Goal: Transaction & Acquisition: Purchase product/service

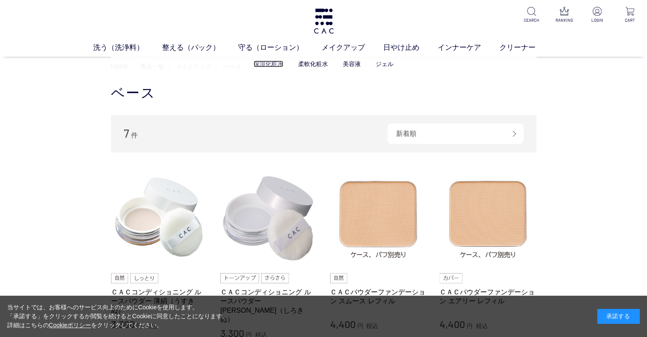
click at [264, 66] on link "保湿化粧水" at bounding box center [269, 63] width 30 height 7
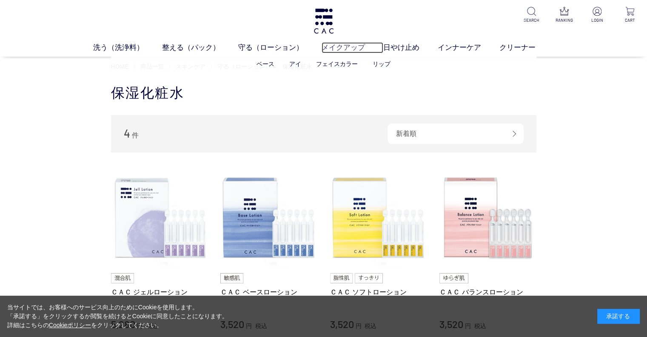
click at [333, 46] on link "メイクアップ" at bounding box center [353, 47] width 62 height 11
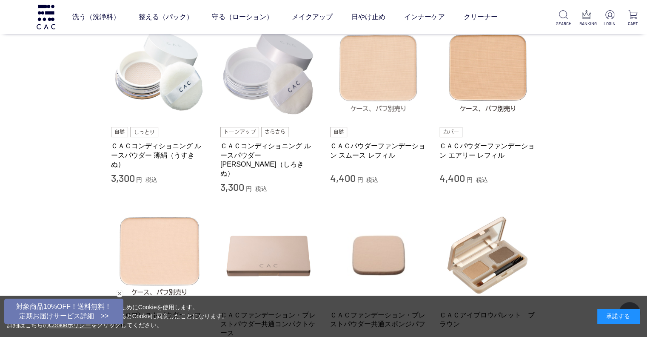
scroll to position [213, 0]
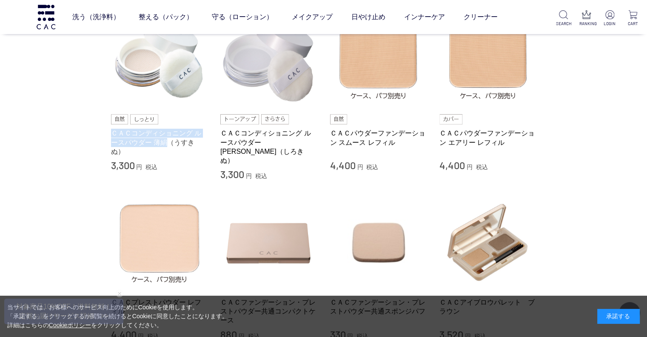
drag, startPoint x: 104, startPoint y: 132, endPoint x: 157, endPoint y: 139, distance: 54.1
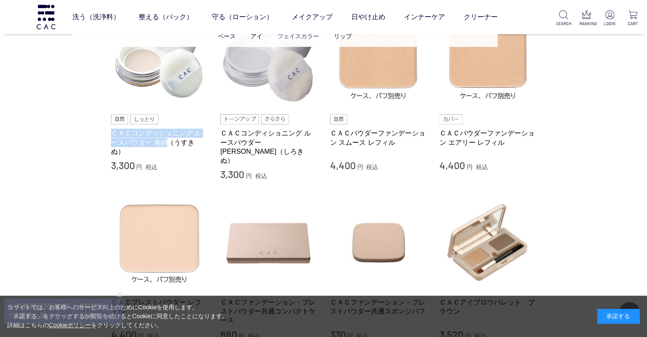
copy link "ＣＡＣコンディショニング ルースパウダー 薄絹"
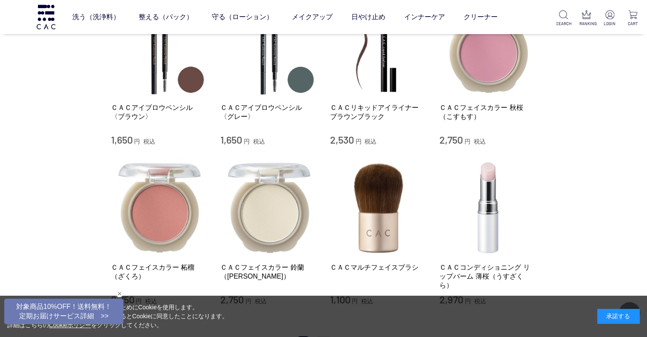
scroll to position [809, 0]
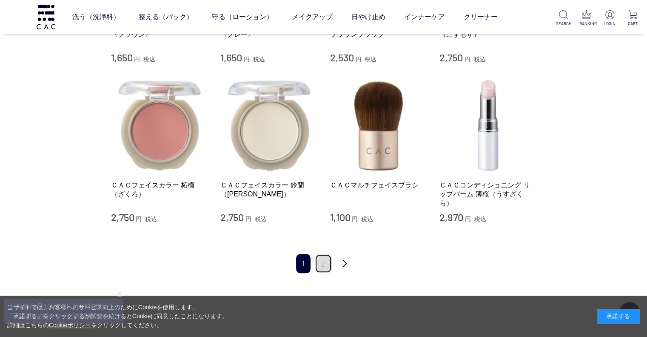
click at [326, 254] on link "2" at bounding box center [323, 263] width 17 height 19
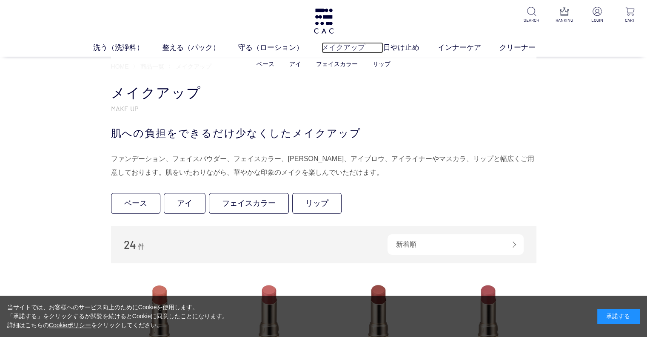
click at [350, 50] on link "メイクアップ" at bounding box center [353, 47] width 62 height 11
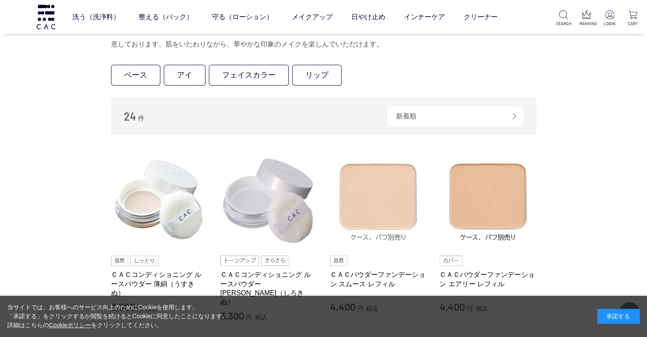
scroll to position [128, 0]
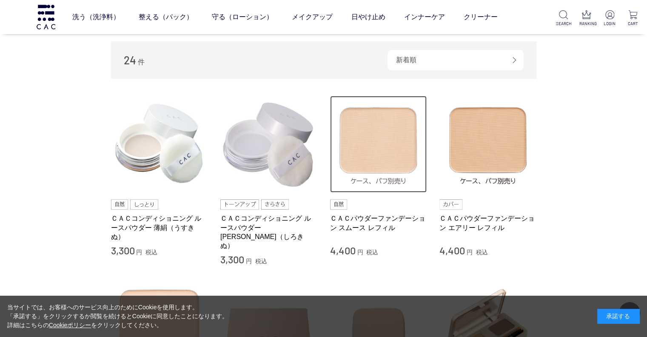
click at [381, 156] on img at bounding box center [378, 144] width 97 height 97
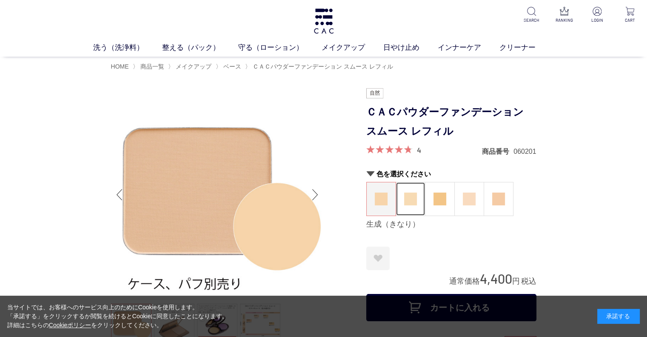
click at [404, 194] on img at bounding box center [410, 198] width 13 height 13
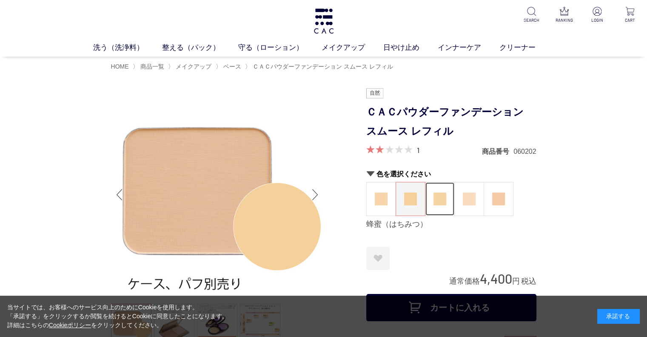
click at [438, 200] on img at bounding box center [440, 198] width 13 height 13
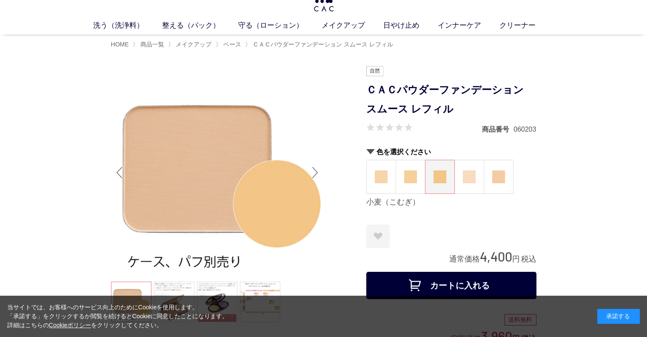
scroll to position [85, 0]
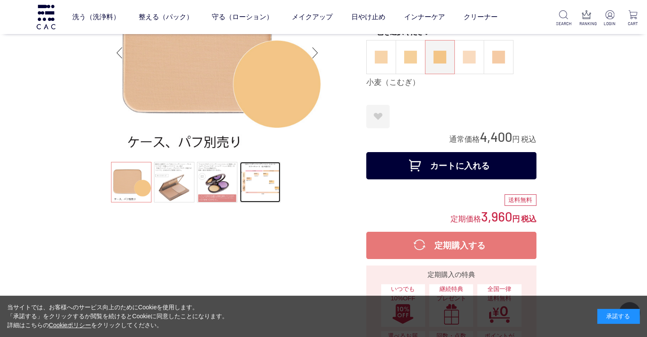
click at [253, 187] on link at bounding box center [260, 182] width 40 height 40
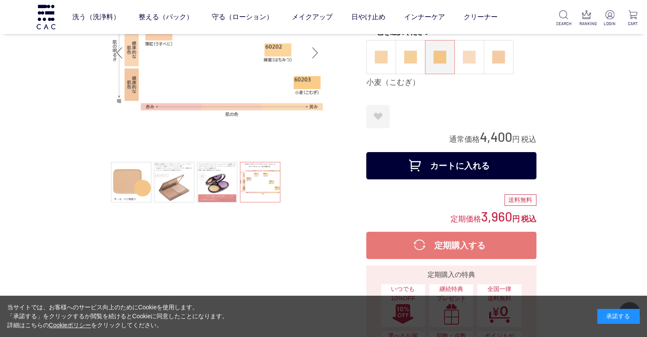
click at [257, 183] on ul at bounding box center [217, 183] width 213 height 43
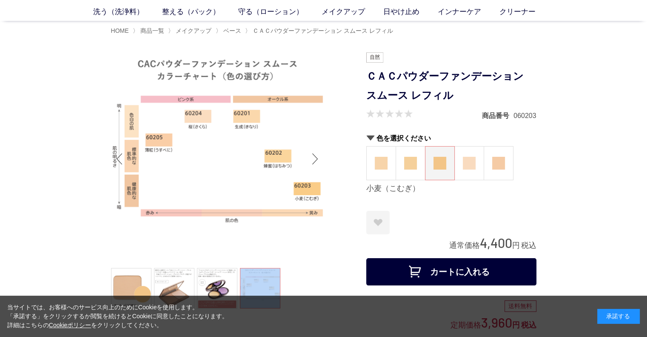
scroll to position [0, 0]
